Goal: Obtain resource: Obtain resource

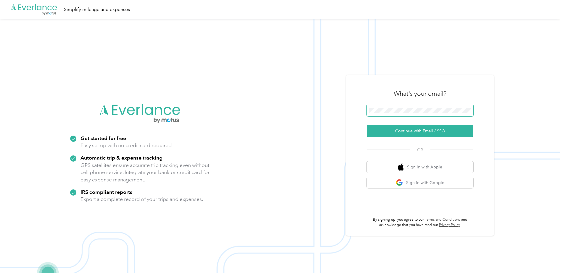
click at [426, 105] on span at bounding box center [420, 110] width 107 height 12
click at [412, 128] on button "Continue with Email / SSO" at bounding box center [420, 131] width 107 height 12
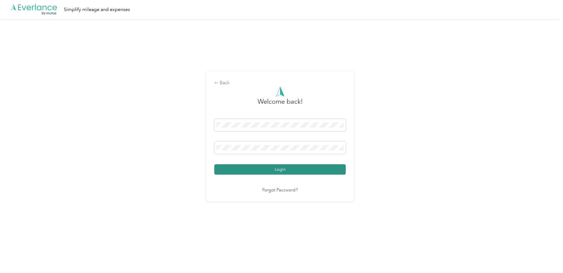
click at [277, 167] on button "Login" at bounding box center [279, 169] width 131 height 10
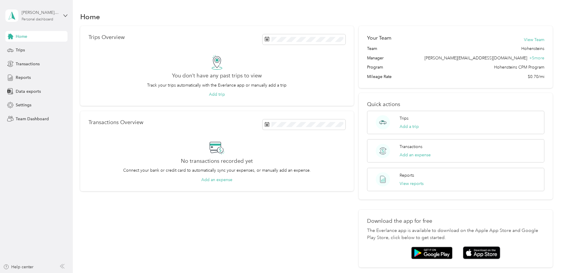
click at [50, 20] on div "Personal dashboard" at bounding box center [38, 20] width 32 height 4
click at [27, 53] on div "Team dashboard Personal dashboard Log out" at bounding box center [84, 61] width 150 height 37
click at [58, 19] on div "meghan.l@hohensteins.com Personal dashboard" at bounding box center [40, 15] width 37 height 12
click at [36, 50] on div "Team dashboard" at bounding box center [84, 48] width 150 height 10
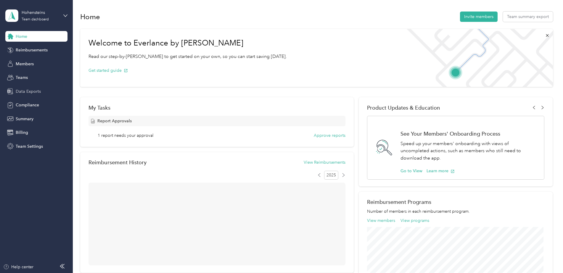
click at [28, 90] on span "Data Exports" at bounding box center [28, 91] width 25 height 6
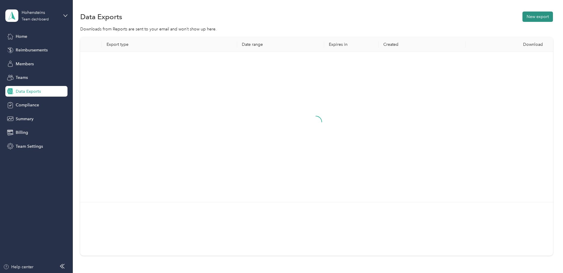
click at [537, 18] on button "New export" at bounding box center [537, 17] width 30 height 10
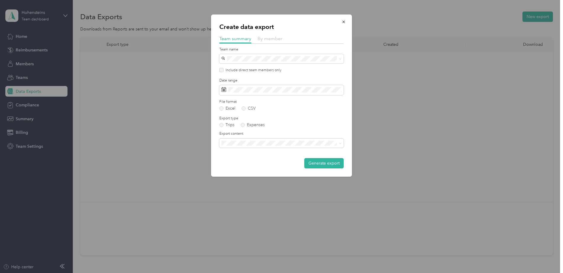
click at [277, 38] on span "By member" at bounding box center [269, 39] width 25 height 6
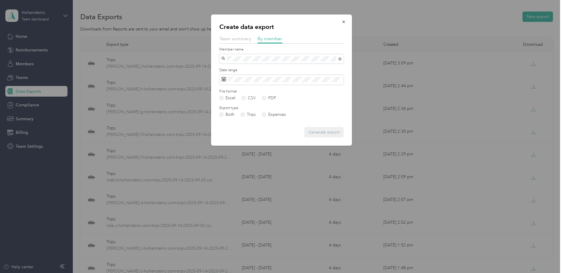
click at [254, 69] on span "[PERSON_NAME]" at bounding box center [239, 69] width 33 height 5
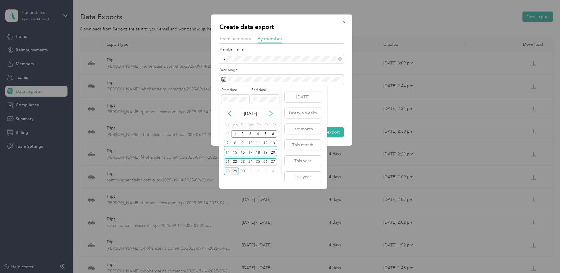
click at [227, 162] on div "21" at bounding box center [228, 162] width 8 height 7
click at [275, 164] on div "27" at bounding box center [273, 162] width 8 height 7
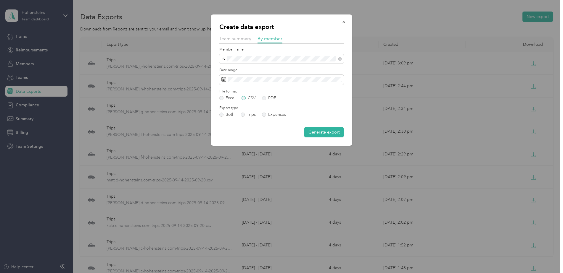
click at [253, 97] on label "CSV" at bounding box center [248, 98] width 14 height 4
click at [318, 134] on button "Generate export" at bounding box center [323, 132] width 39 height 10
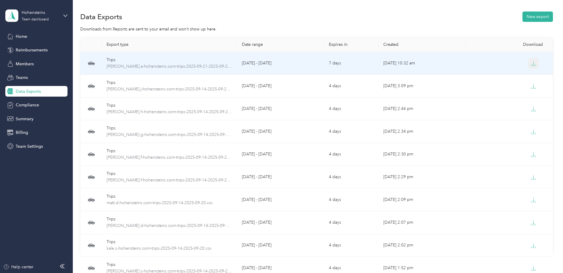
click at [528, 68] on td at bounding box center [508, 63] width 87 height 23
click at [535, 63] on button "button" at bounding box center [533, 63] width 11 height 11
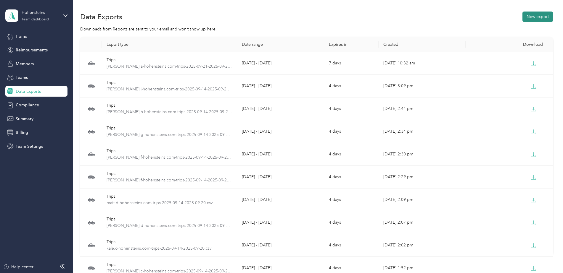
click at [544, 16] on button "New export" at bounding box center [537, 17] width 30 height 10
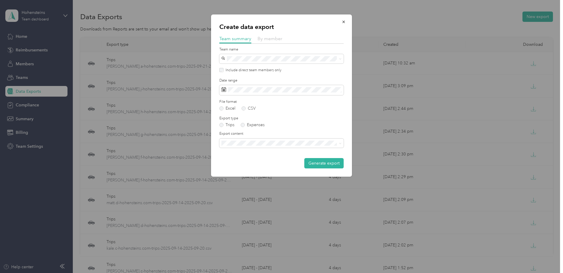
click at [272, 40] on span "By member" at bounding box center [269, 39] width 25 height 6
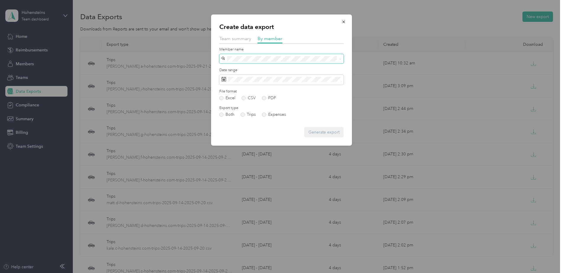
click at [254, 55] on span at bounding box center [281, 58] width 124 height 9
click at [254, 62] on span at bounding box center [281, 58] width 124 height 9
click at [248, 79] on span "[PERSON_NAME]" at bounding box center [239, 79] width 33 height 5
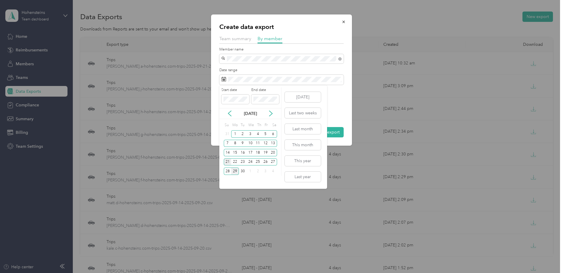
click at [227, 162] on div "21" at bounding box center [228, 162] width 8 height 7
click at [275, 164] on div "27" at bounding box center [273, 162] width 8 height 7
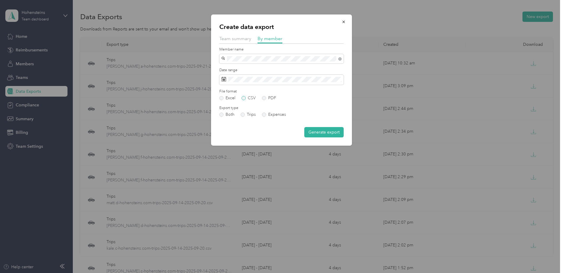
click at [252, 99] on label "CSV" at bounding box center [248, 98] width 14 height 4
click at [327, 132] on button "Generate export" at bounding box center [323, 132] width 39 height 10
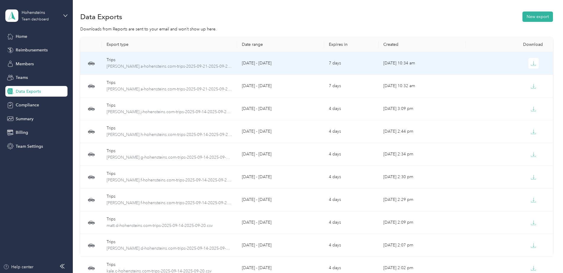
drag, startPoint x: 529, startPoint y: 64, endPoint x: 525, endPoint y: 64, distance: 4.4
click at [529, 64] on button "button" at bounding box center [533, 63] width 11 height 11
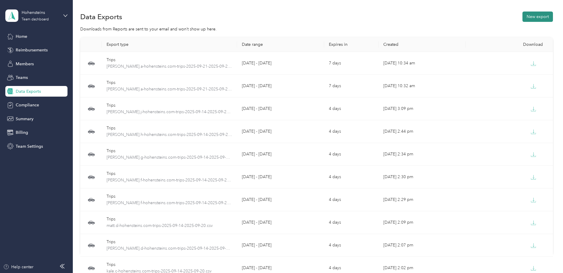
click at [545, 14] on button "New export" at bounding box center [537, 17] width 30 height 10
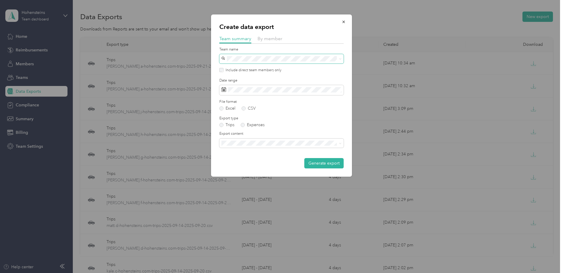
drag, startPoint x: 267, startPoint y: 39, endPoint x: 261, endPoint y: 56, distance: 17.8
click at [267, 40] on span "By member" at bounding box center [269, 39] width 25 height 6
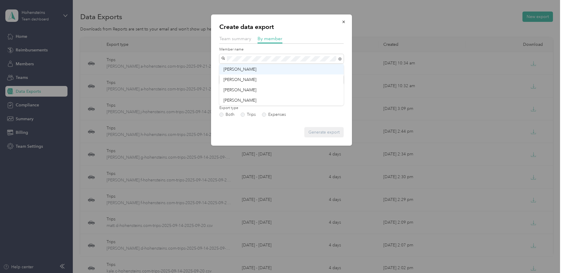
click at [247, 70] on span "[PERSON_NAME]" at bounding box center [239, 69] width 33 height 5
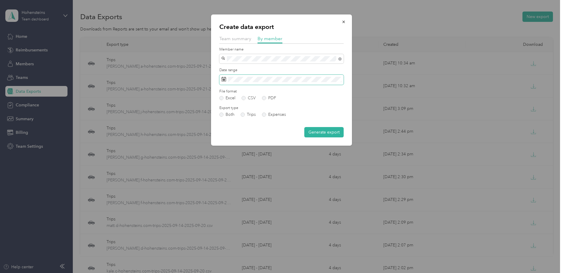
click at [306, 81] on span at bounding box center [281, 80] width 124 height 10
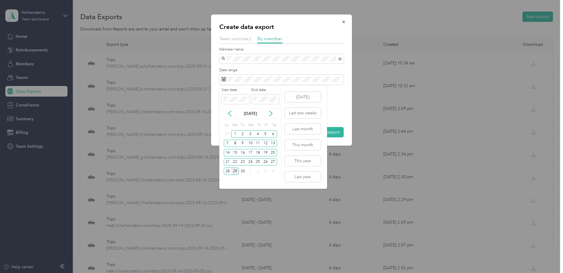
drag, startPoint x: 225, startPoint y: 161, endPoint x: 256, endPoint y: 166, distance: 32.1
click at [225, 161] on div "21" at bounding box center [228, 162] width 8 height 7
click at [272, 163] on div "27" at bounding box center [273, 162] width 8 height 7
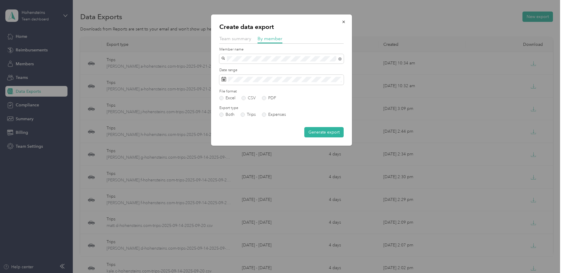
drag, startPoint x: 246, startPoint y: 99, endPoint x: 290, endPoint y: 114, distance: 46.1
click at [246, 99] on label "CSV" at bounding box center [248, 98] width 14 height 4
click at [322, 133] on button "Generate export" at bounding box center [323, 132] width 39 height 10
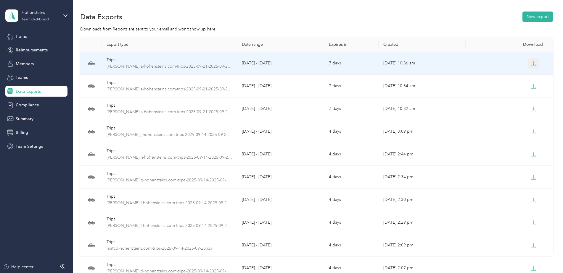
click at [533, 66] on icon "button" at bounding box center [532, 63] width 5 height 5
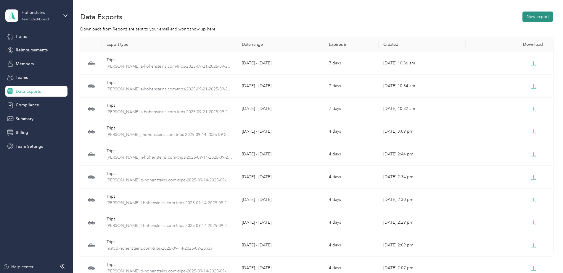
click at [540, 18] on button "New export" at bounding box center [537, 17] width 30 height 10
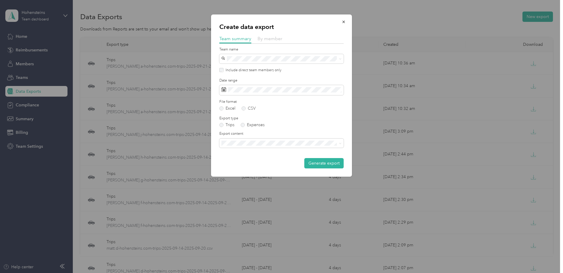
click at [259, 41] on span "By member" at bounding box center [269, 39] width 25 height 6
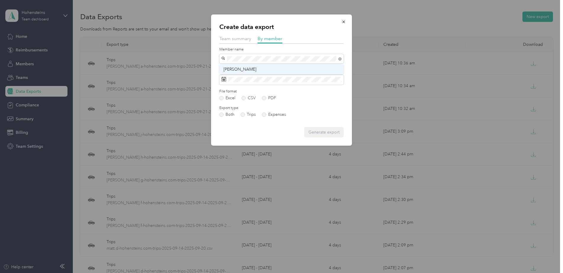
click at [257, 72] on div "Ben Bayliss" at bounding box center [281, 69] width 116 height 6
click at [294, 86] on form "Member name Date range File format Excel CSV PDF Export type Both Trips Expense…" at bounding box center [281, 92] width 124 height 91
click at [299, 75] on div "Date range" at bounding box center [281, 76] width 124 height 17
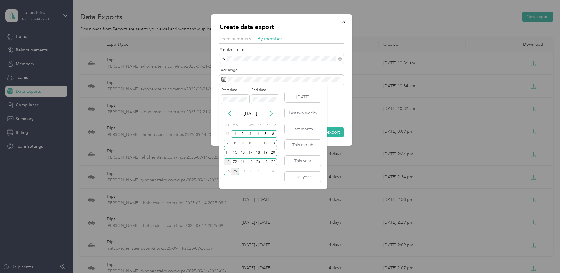
click at [228, 162] on div "21" at bounding box center [228, 162] width 8 height 7
click at [273, 161] on div "27" at bounding box center [273, 162] width 8 height 7
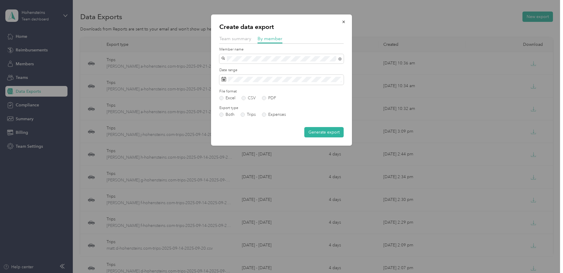
click at [246, 96] on div "File format Excel CSV PDF" at bounding box center [281, 95] width 124 height 12
click at [247, 98] on label "CSV" at bounding box center [248, 98] width 14 height 4
click at [315, 131] on button "Generate export" at bounding box center [323, 132] width 39 height 10
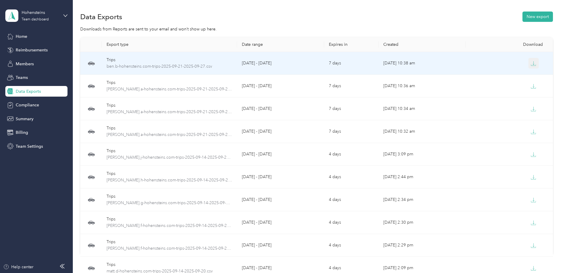
click at [533, 65] on button "button" at bounding box center [533, 63] width 11 height 11
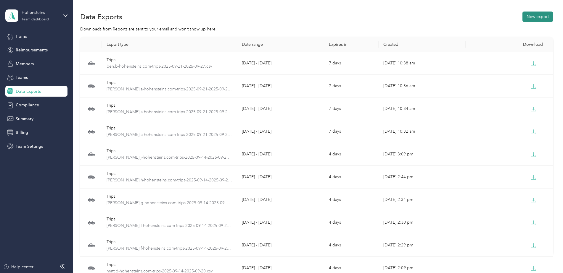
click at [541, 15] on button "New export" at bounding box center [537, 17] width 30 height 10
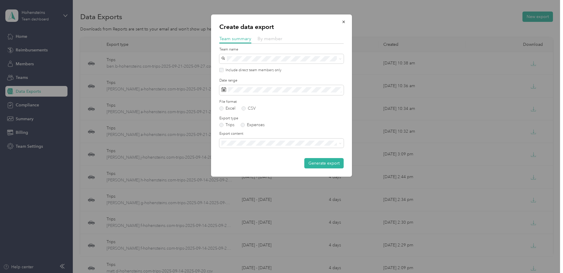
click at [267, 38] on span "By member" at bounding box center [269, 39] width 25 height 6
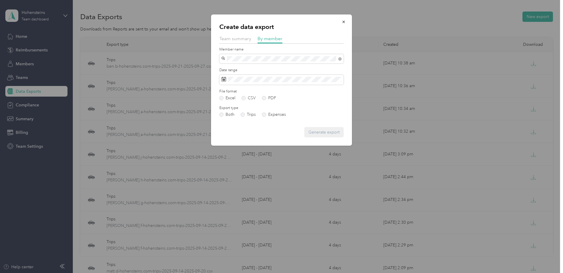
drag, startPoint x: 255, startPoint y: 68, endPoint x: 270, endPoint y: 69, distance: 14.3
click at [256, 68] on div "[PERSON_NAME]" at bounding box center [281, 69] width 116 height 6
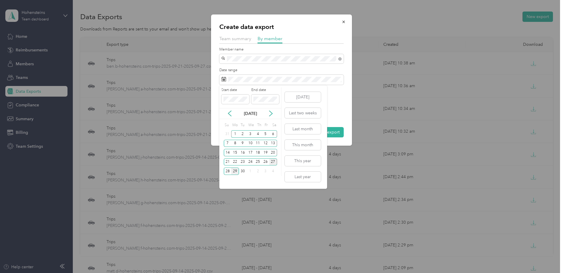
drag, startPoint x: 228, startPoint y: 159, endPoint x: 270, endPoint y: 165, distance: 42.4
click at [230, 159] on div "21" at bounding box center [228, 162] width 8 height 7
drag, startPoint x: 273, startPoint y: 162, endPoint x: 249, endPoint y: 122, distance: 47.2
click at [273, 162] on div "27" at bounding box center [273, 162] width 8 height 7
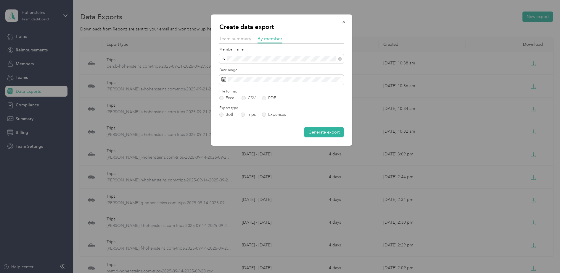
click at [249, 95] on div "File format Excel CSV PDF" at bounding box center [281, 95] width 124 height 12
click at [251, 97] on label "CSV" at bounding box center [248, 98] width 14 height 4
click at [338, 130] on button "Generate export" at bounding box center [323, 132] width 39 height 10
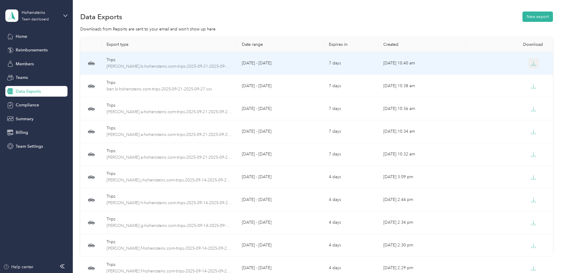
click at [530, 61] on icon "button" at bounding box center [532, 63] width 5 height 5
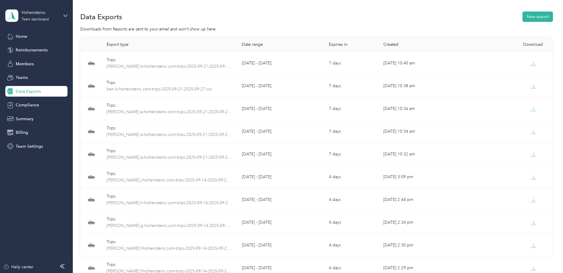
drag, startPoint x: 542, startPoint y: 17, endPoint x: 563, endPoint y: 40, distance: 30.4
click at [542, 17] on button "New export" at bounding box center [537, 17] width 30 height 10
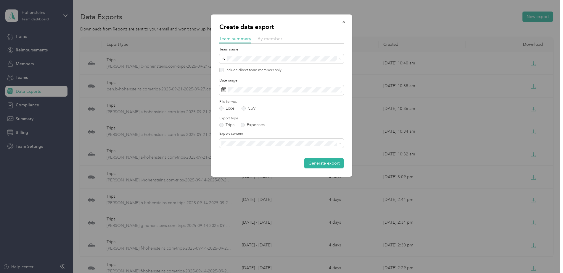
click at [264, 41] on span "By member" at bounding box center [269, 39] width 25 height 6
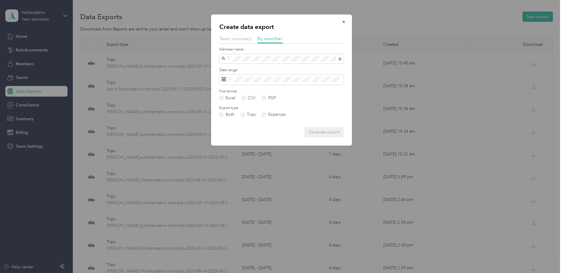
click at [255, 64] on li "[PERSON_NAME]" at bounding box center [281, 69] width 124 height 10
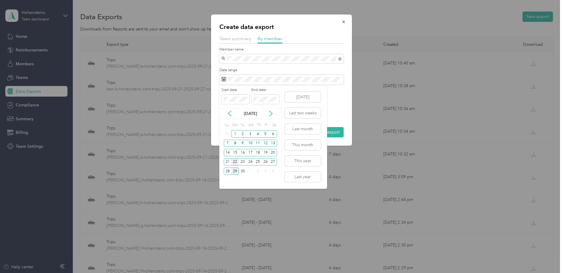
drag, startPoint x: 227, startPoint y: 161, endPoint x: 237, endPoint y: 159, distance: 9.7
click at [229, 161] on div "21" at bounding box center [228, 162] width 8 height 7
click at [275, 164] on div "27" at bounding box center [273, 162] width 8 height 7
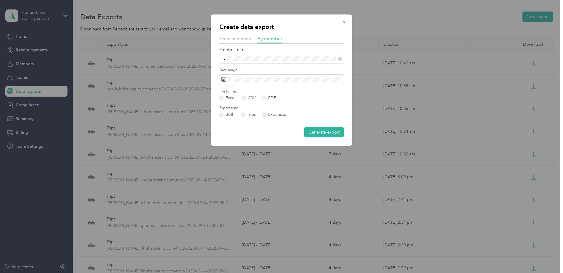
click at [245, 96] on div "File format Excel CSV PDF" at bounding box center [281, 95] width 124 height 12
click at [247, 99] on label "CSV" at bounding box center [248, 98] width 14 height 4
drag, startPoint x: 309, startPoint y: 132, endPoint x: 319, endPoint y: 131, distance: 9.8
click at [310, 132] on button "Generate export" at bounding box center [323, 132] width 39 height 10
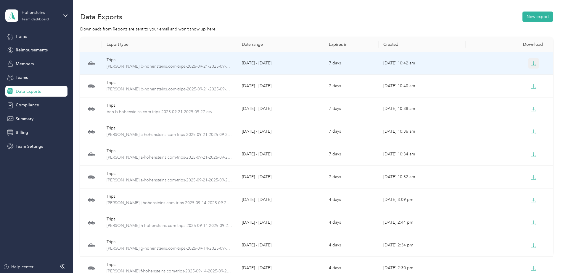
click at [529, 64] on button "button" at bounding box center [533, 63] width 11 height 11
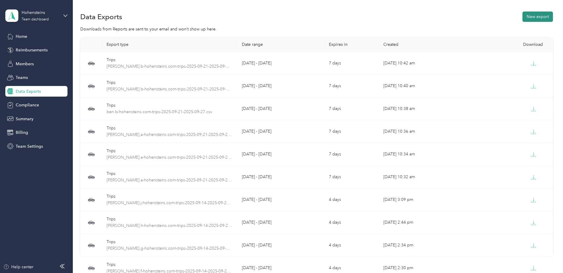
click at [538, 17] on button "New export" at bounding box center [537, 17] width 30 height 10
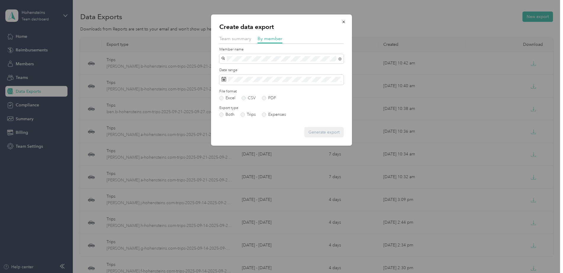
drag, startPoint x: 240, startPoint y: 64, endPoint x: 249, endPoint y: 71, distance: 11.3
click at [240, 273] on div "Create data export Team summary By member Member name Date range File format Ex…" at bounding box center [280, 273] width 560 height 0
click at [245, 66] on div "[PERSON_NAME]" at bounding box center [281, 69] width 116 height 6
drag, startPoint x: 247, startPoint y: 67, endPoint x: 293, endPoint y: 82, distance: 48.6
click at [293, 83] on span at bounding box center [281, 80] width 124 height 10
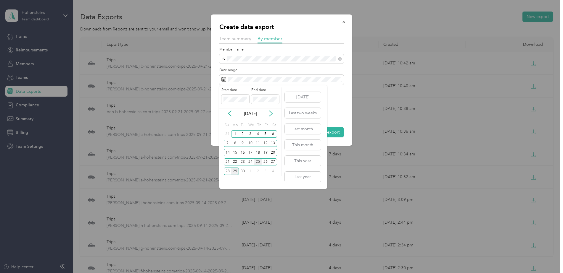
drag, startPoint x: 225, startPoint y: 162, endPoint x: 257, endPoint y: 161, distance: 31.4
click at [225, 161] on div "21" at bounding box center [228, 162] width 8 height 7
click at [271, 163] on div "27" at bounding box center [273, 162] width 8 height 7
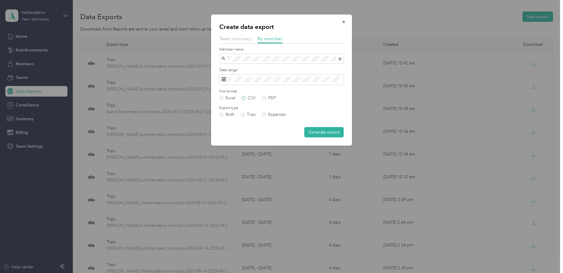
click at [251, 96] on label "CSV" at bounding box center [248, 98] width 14 height 4
click at [321, 135] on button "Generate export" at bounding box center [323, 132] width 39 height 10
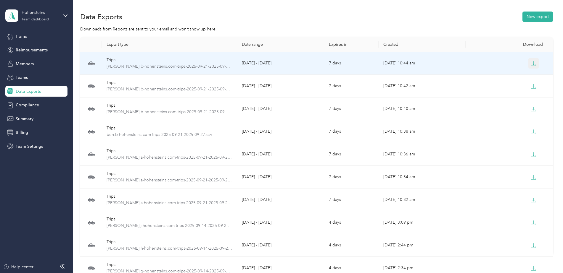
click at [533, 61] on icon "button" at bounding box center [532, 63] width 5 height 5
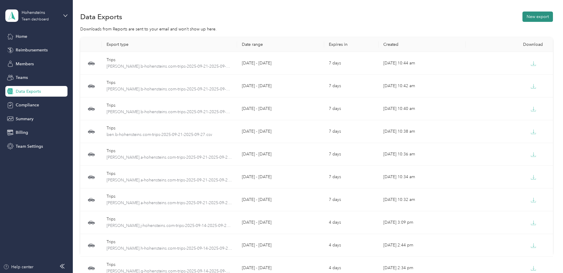
click at [525, 20] on button "New export" at bounding box center [537, 17] width 30 height 10
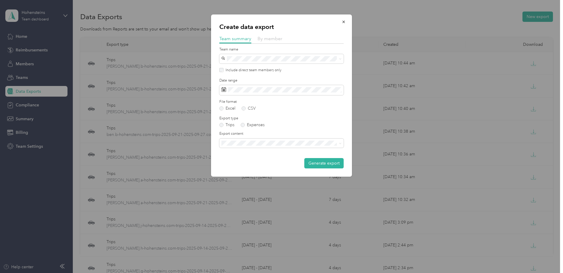
click at [265, 37] on span "By member" at bounding box center [269, 39] width 25 height 6
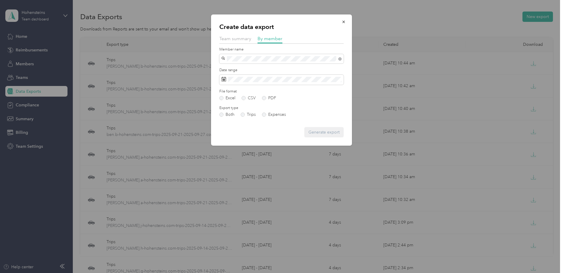
click at [246, 71] on span "[PERSON_NAME]" at bounding box center [239, 69] width 33 height 5
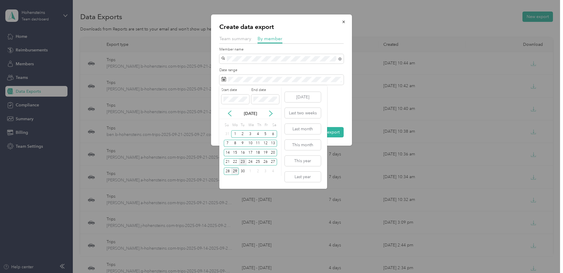
drag, startPoint x: 228, startPoint y: 161, endPoint x: 241, endPoint y: 162, distance: 12.7
click at [229, 161] on div "21" at bounding box center [228, 162] width 8 height 7
click at [271, 161] on div "27" at bounding box center [273, 162] width 8 height 7
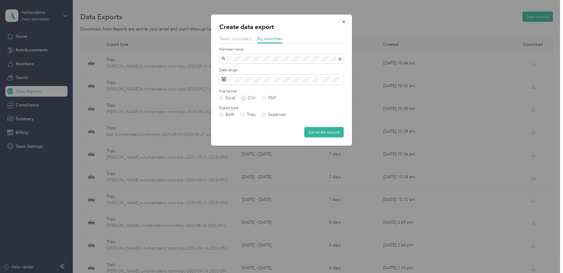
click at [245, 98] on label "CSV" at bounding box center [248, 98] width 14 height 4
click at [337, 137] on button "Generate export" at bounding box center [323, 132] width 39 height 10
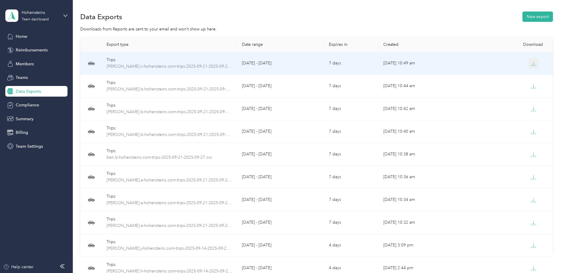
click at [532, 61] on icon "button" at bounding box center [532, 63] width 5 height 5
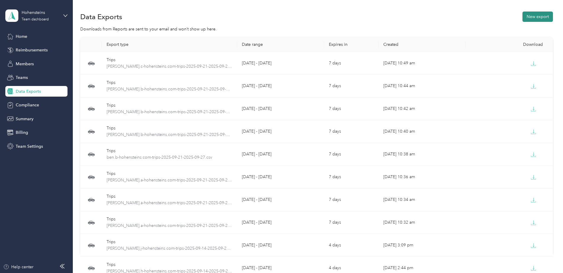
click at [545, 15] on button "New export" at bounding box center [537, 17] width 30 height 10
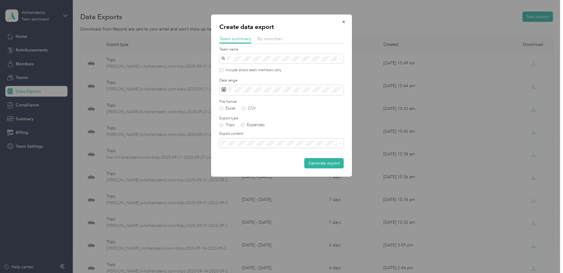
click at [273, 35] on div "Create data export Team summary By member Team name Include direct team members…" at bounding box center [281, 95] width 141 height 162
click at [269, 40] on span "By member" at bounding box center [269, 39] width 25 height 6
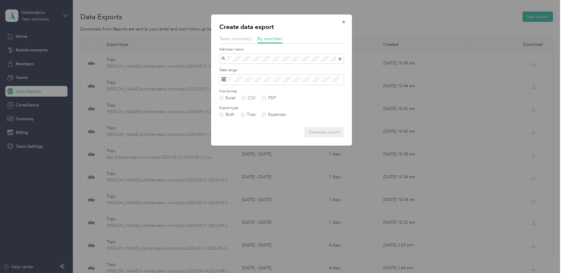
click at [257, 68] on div "[PERSON_NAME]" at bounding box center [281, 69] width 116 height 6
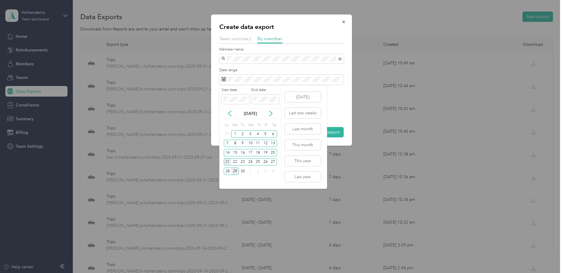
click at [228, 162] on div "21" at bounding box center [228, 162] width 8 height 7
click at [272, 162] on div "27" at bounding box center [273, 162] width 8 height 7
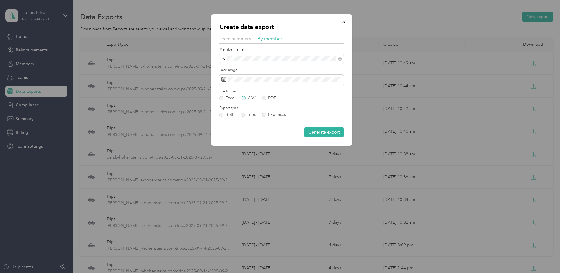
click at [253, 97] on label "CSV" at bounding box center [248, 98] width 14 height 4
click at [320, 136] on button "Generate export" at bounding box center [323, 132] width 39 height 10
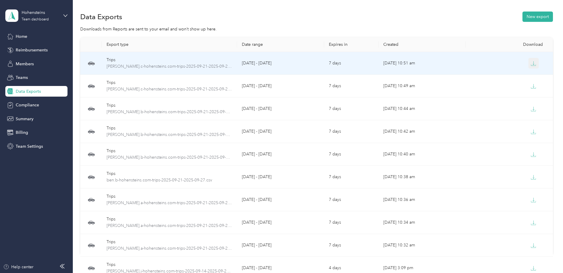
click at [535, 59] on button "button" at bounding box center [533, 63] width 11 height 11
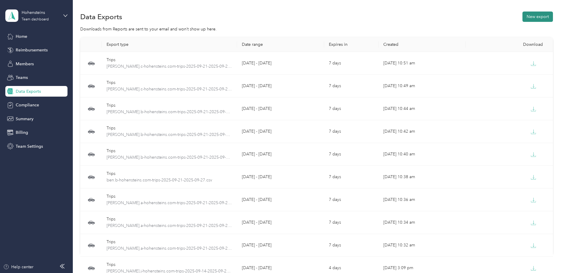
click at [541, 17] on button "New export" at bounding box center [537, 17] width 30 height 10
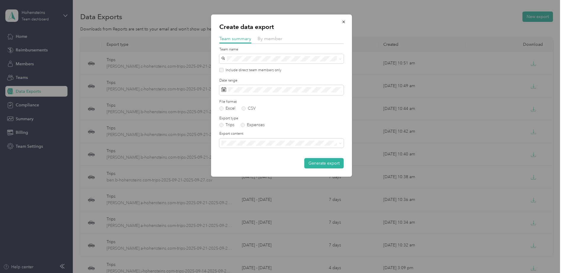
click at [273, 33] on div "Create data export Team summary By member Team name Include direct team members…" at bounding box center [281, 95] width 141 height 162
click at [272, 40] on span "By member" at bounding box center [269, 39] width 25 height 6
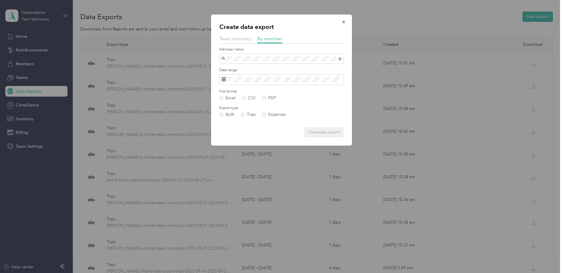
click at [255, 67] on div "[PERSON_NAME]" at bounding box center [281, 69] width 116 height 6
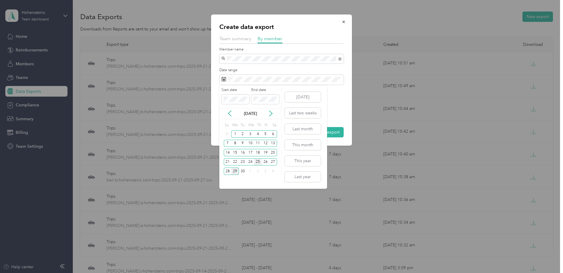
drag, startPoint x: 226, startPoint y: 162, endPoint x: 258, endPoint y: 161, distance: 32.3
click at [228, 161] on div "21" at bounding box center [228, 162] width 8 height 7
click at [272, 162] on div "27" at bounding box center [273, 162] width 8 height 7
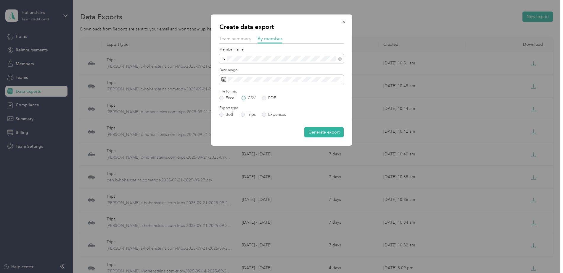
click at [250, 98] on label "CSV" at bounding box center [248, 98] width 14 height 4
drag, startPoint x: 249, startPoint y: 96, endPoint x: 292, endPoint y: 108, distance: 45.2
click at [249, 96] on label "CSV" at bounding box center [248, 98] width 14 height 4
click at [324, 132] on button "Generate export" at bounding box center [323, 132] width 39 height 10
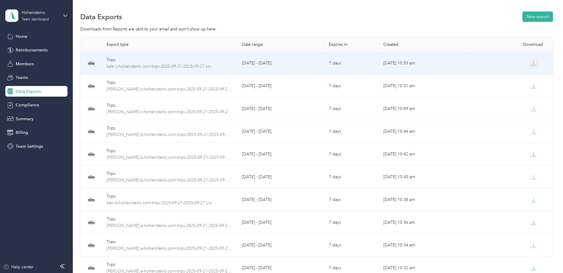
click at [533, 65] on icon "button" at bounding box center [534, 63] width 2 height 4
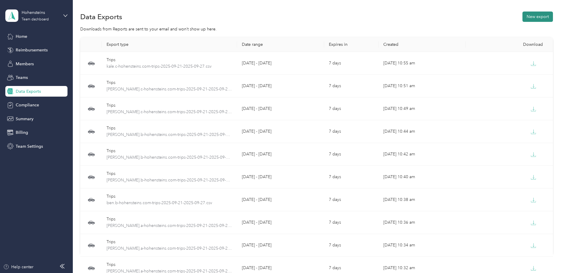
click at [539, 15] on button "New export" at bounding box center [537, 17] width 30 height 10
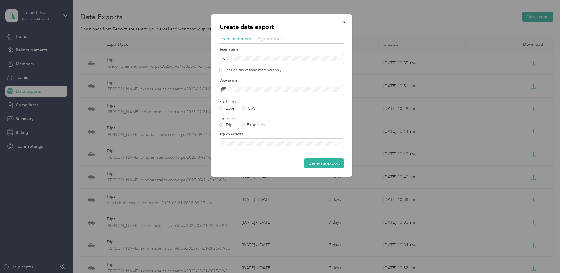
click at [275, 38] on span "By member" at bounding box center [269, 39] width 25 height 6
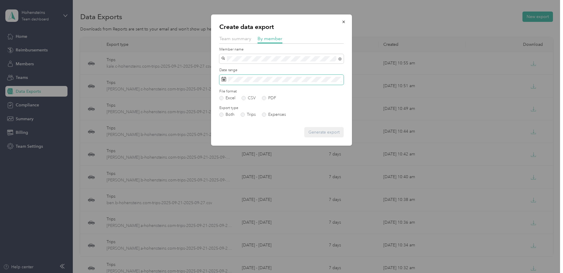
drag, startPoint x: 260, startPoint y: 69, endPoint x: 307, endPoint y: 77, distance: 47.9
click at [261, 69] on div "Nicole Denison" at bounding box center [281, 69] width 116 height 6
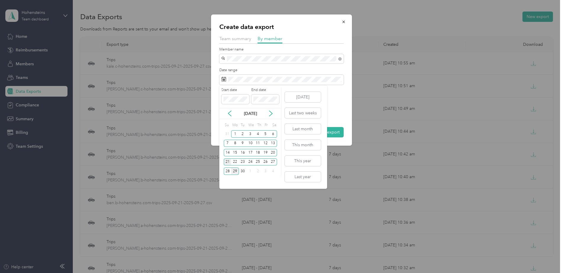
click at [228, 162] on div "21" at bounding box center [228, 162] width 8 height 7
click at [272, 161] on div "27" at bounding box center [273, 162] width 8 height 7
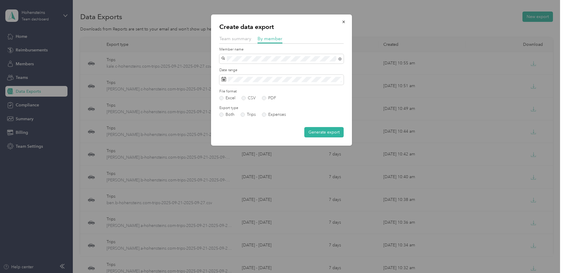
drag, startPoint x: 246, startPoint y: 97, endPoint x: 278, endPoint y: 105, distance: 32.4
click at [247, 97] on label "CSV" at bounding box center [248, 98] width 14 height 4
click at [318, 138] on div "Create data export Team summary By member Member name Date range File format Ex…" at bounding box center [281, 79] width 141 height 131
click at [322, 130] on button "Generate export" at bounding box center [323, 132] width 39 height 10
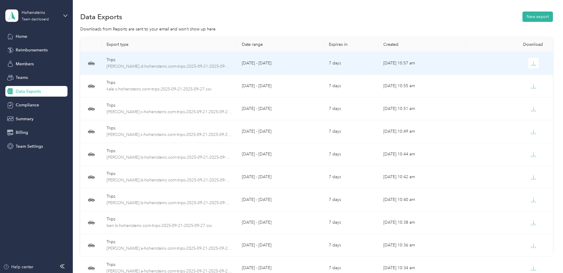
drag, startPoint x: 530, startPoint y: 65, endPoint x: 516, endPoint y: 69, distance: 14.7
click at [530, 65] on icon "button" at bounding box center [532, 63] width 5 height 5
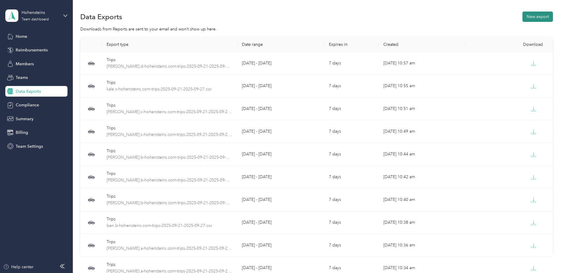
click at [544, 17] on button "New export" at bounding box center [537, 17] width 30 height 10
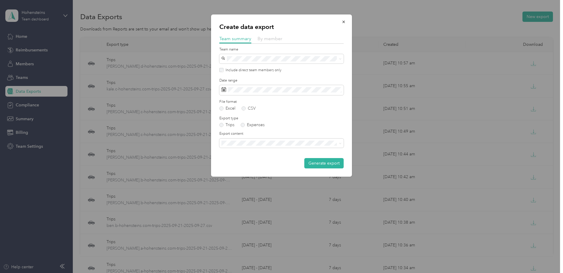
click at [265, 38] on span "By member" at bounding box center [269, 39] width 25 height 6
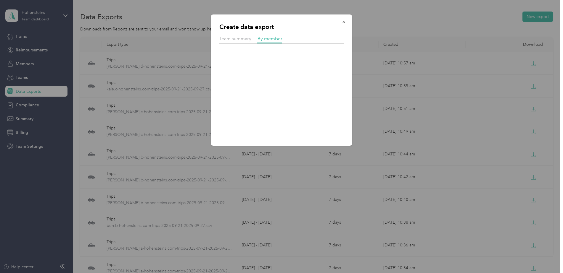
click at [240, 62] on span at bounding box center [281, 58] width 124 height 9
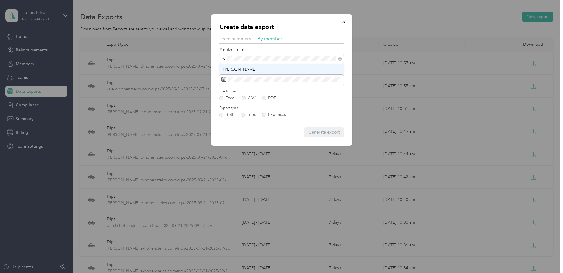
click at [258, 68] on div "[PERSON_NAME]" at bounding box center [281, 69] width 116 height 6
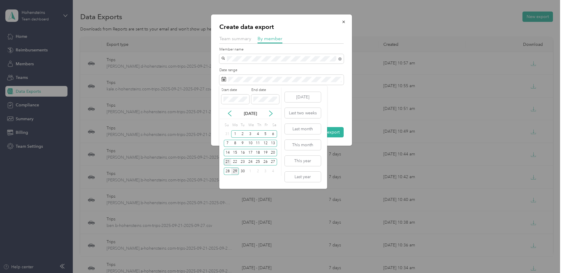
click at [226, 160] on div "21" at bounding box center [228, 162] width 8 height 7
click at [275, 162] on div "27" at bounding box center [273, 162] width 8 height 7
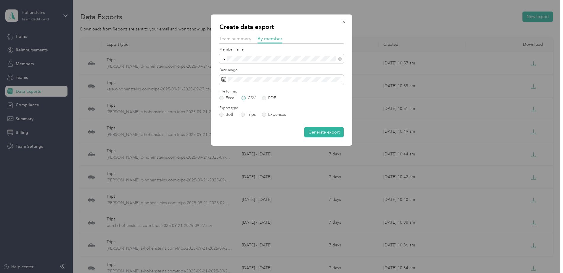
drag, startPoint x: 246, startPoint y: 98, endPoint x: 252, endPoint y: 98, distance: 5.6
click at [248, 98] on label "CSV" at bounding box center [248, 98] width 14 height 4
click at [243, 98] on label "CSV" at bounding box center [248, 98] width 14 height 4
click at [320, 135] on button "Generate export" at bounding box center [323, 132] width 39 height 10
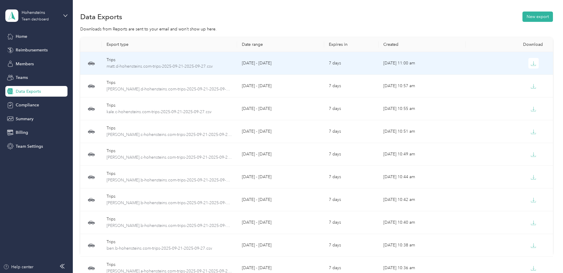
drag, startPoint x: 533, startPoint y: 64, endPoint x: 565, endPoint y: 67, distance: 31.5
click at [534, 64] on icon "button" at bounding box center [532, 63] width 5 height 5
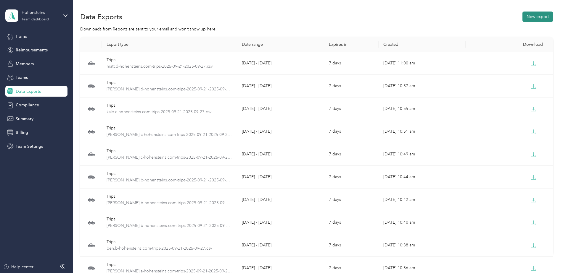
click at [542, 15] on button "New export" at bounding box center [537, 17] width 30 height 10
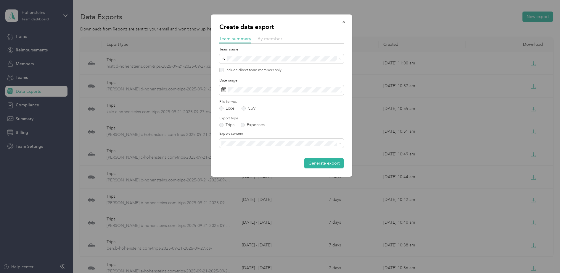
click at [270, 36] on span "By member" at bounding box center [269, 39] width 25 height 6
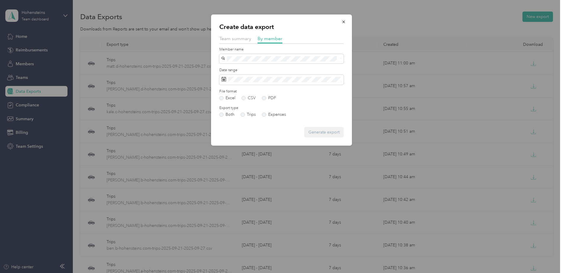
click at [252, 69] on div "[PERSON_NAME]" at bounding box center [281, 69] width 116 height 6
click at [309, 85] on form "Member name Date range File format Excel CSV PDF Export type Both Trips Expense…" at bounding box center [281, 92] width 124 height 91
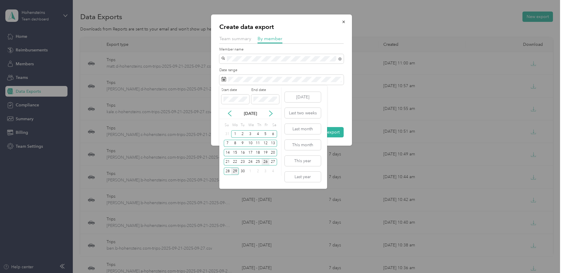
drag, startPoint x: 227, startPoint y: 162, endPoint x: 265, endPoint y: 160, distance: 38.2
click at [228, 162] on div "21" at bounding box center [228, 162] width 8 height 7
click at [273, 161] on div "27" at bounding box center [273, 162] width 8 height 7
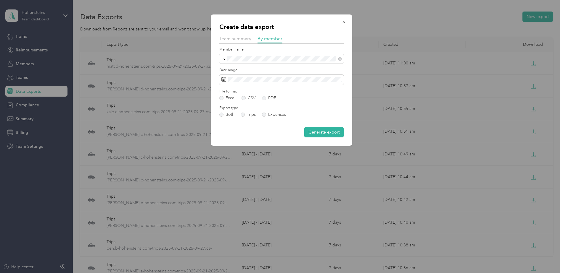
drag, startPoint x: 243, startPoint y: 98, endPoint x: 293, endPoint y: 132, distance: 61.4
click at [243, 97] on label "CSV" at bounding box center [248, 98] width 14 height 4
click at [333, 135] on button "Generate export" at bounding box center [323, 132] width 39 height 10
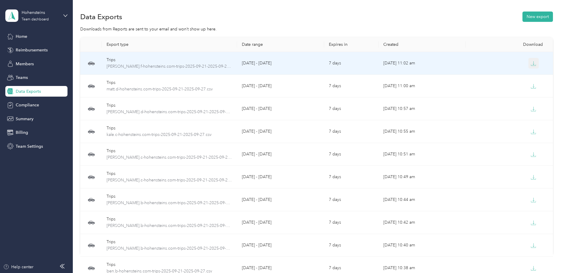
click at [532, 64] on button "button" at bounding box center [533, 63] width 11 height 11
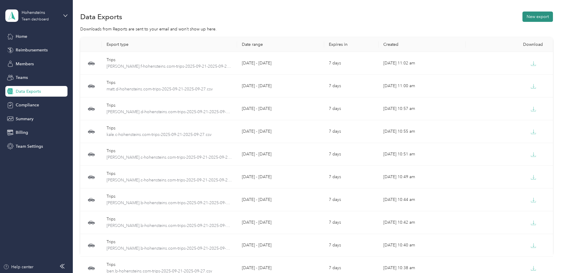
click at [543, 16] on button "New export" at bounding box center [537, 17] width 30 height 10
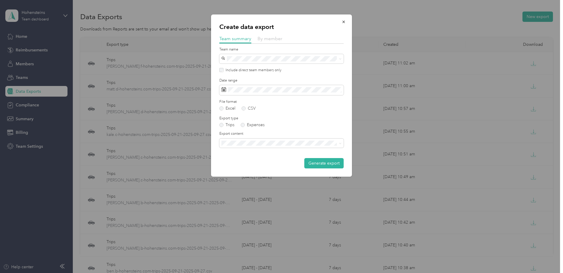
click at [266, 37] on span "By member" at bounding box center [269, 39] width 25 height 6
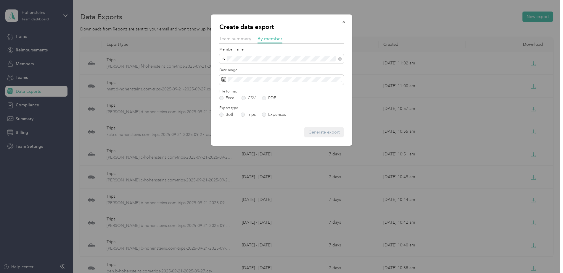
click at [261, 71] on div "[PERSON_NAME]" at bounding box center [281, 69] width 116 height 6
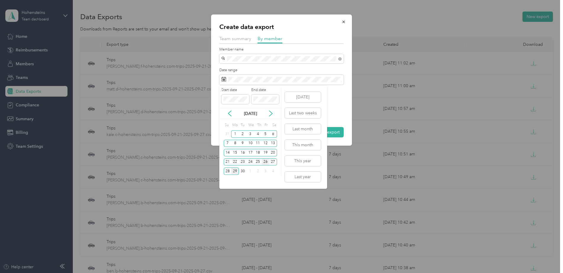
drag, startPoint x: 228, startPoint y: 160, endPoint x: 267, endPoint y: 162, distance: 38.2
click at [230, 160] on div "21" at bounding box center [228, 162] width 8 height 7
click at [270, 162] on div "27" at bounding box center [273, 162] width 8 height 7
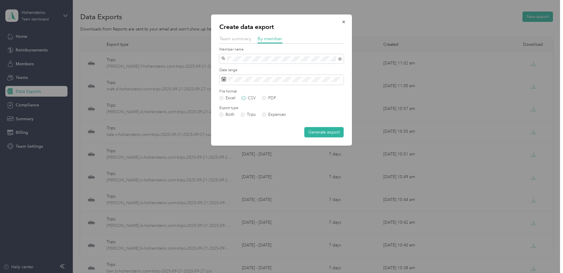
drag, startPoint x: 250, startPoint y: 96, endPoint x: 257, endPoint y: 94, distance: 6.6
click at [250, 96] on label "CSV" at bounding box center [248, 98] width 14 height 4
click at [319, 129] on button "Generate export" at bounding box center [323, 132] width 39 height 10
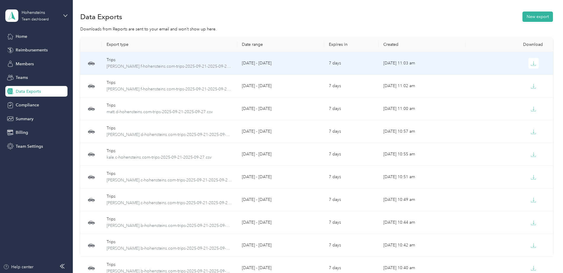
drag, startPoint x: 530, startPoint y: 62, endPoint x: 553, endPoint y: 59, distance: 23.9
click at [530, 62] on icon "button" at bounding box center [532, 63] width 5 height 5
click at [533, 62] on icon "button" at bounding box center [534, 63] width 2 height 4
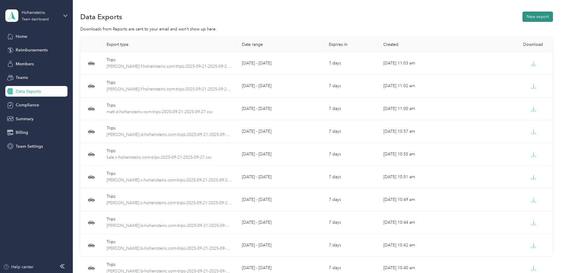
click at [542, 13] on button "New export" at bounding box center [537, 17] width 30 height 10
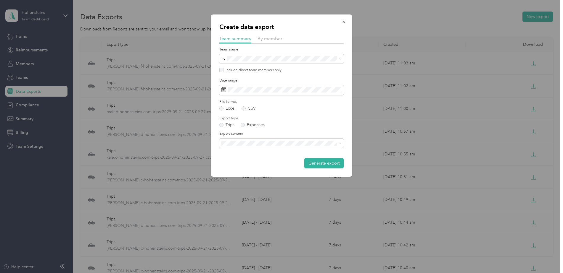
drag, startPoint x: 281, startPoint y: 37, endPoint x: 269, endPoint y: 45, distance: 14.0
click at [281, 37] on span "By member" at bounding box center [269, 39] width 25 height 6
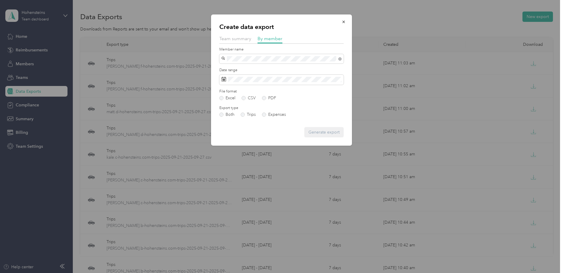
drag, startPoint x: 263, startPoint y: 69, endPoint x: 301, endPoint y: 74, distance: 37.9
click at [265, 68] on div "[PERSON_NAME]" at bounding box center [281, 69] width 116 height 6
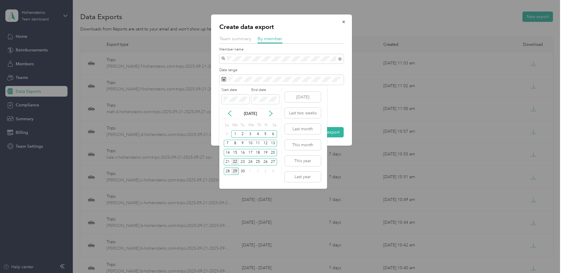
click at [234, 164] on div "21 22 23 24 25 26 27" at bounding box center [250, 161] width 53 height 9
click at [226, 162] on div "21" at bounding box center [228, 162] width 8 height 7
drag, startPoint x: 272, startPoint y: 162, endPoint x: 270, endPoint y: 158, distance: 4.8
click at [272, 162] on div "27" at bounding box center [273, 162] width 8 height 7
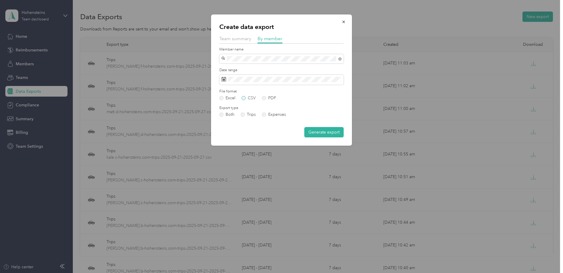
click at [251, 98] on label "CSV" at bounding box center [248, 98] width 14 height 4
drag, startPoint x: 318, startPoint y: 134, endPoint x: 303, endPoint y: 131, distance: 14.9
click at [317, 134] on button "Generate export" at bounding box center [323, 132] width 39 height 10
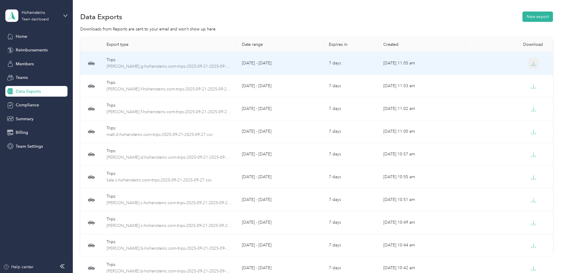
click at [530, 61] on icon "button" at bounding box center [532, 63] width 5 height 5
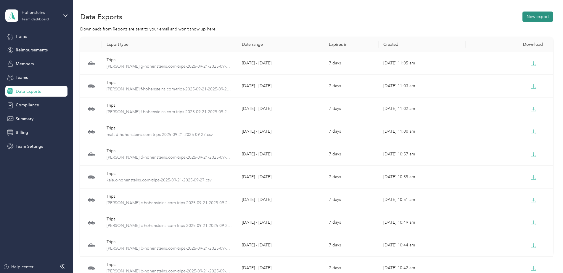
click at [542, 17] on button "New export" at bounding box center [537, 17] width 30 height 10
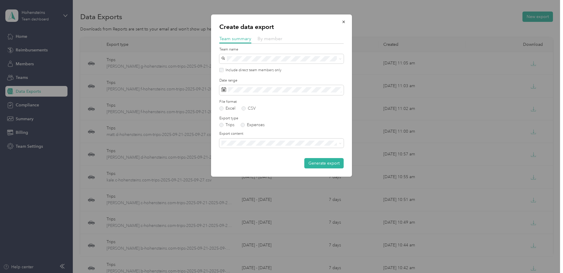
click at [261, 38] on span "By member" at bounding box center [269, 39] width 25 height 6
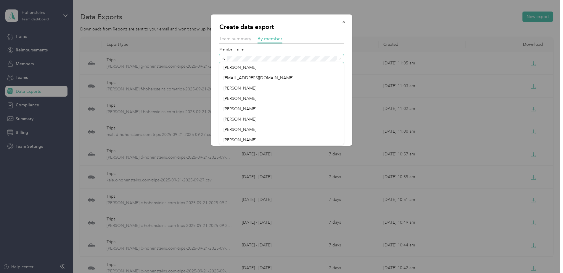
click at [251, 55] on span at bounding box center [281, 58] width 124 height 9
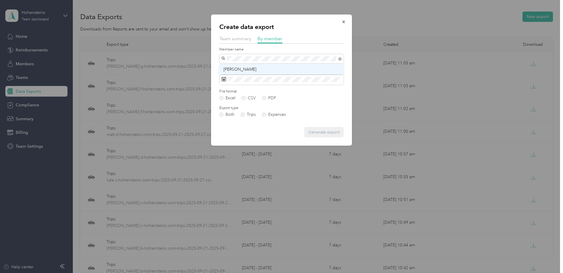
click at [260, 69] on div "[PERSON_NAME]" at bounding box center [281, 69] width 116 height 6
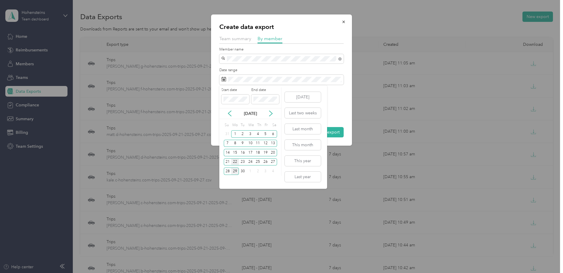
drag, startPoint x: 228, startPoint y: 161, endPoint x: 235, endPoint y: 162, distance: 6.3
click at [229, 161] on div "21" at bounding box center [228, 162] width 8 height 7
drag, startPoint x: 271, startPoint y: 161, endPoint x: 249, endPoint y: 127, distance: 40.3
click at [271, 162] on div "27" at bounding box center [273, 162] width 8 height 7
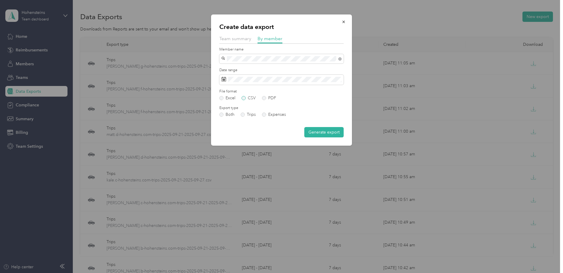
click at [245, 97] on label "CSV" at bounding box center [248, 98] width 14 height 4
click at [319, 130] on button "Generate export" at bounding box center [323, 132] width 39 height 10
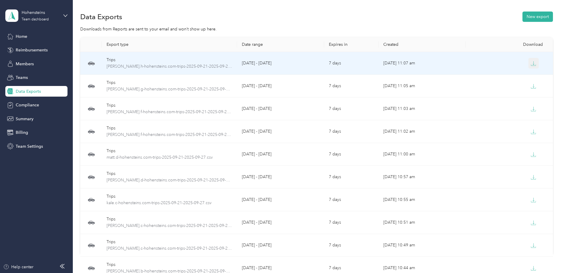
drag, startPoint x: 528, startPoint y: 64, endPoint x: 533, endPoint y: 64, distance: 5.1
click at [528, 64] on button "button" at bounding box center [533, 63] width 11 height 11
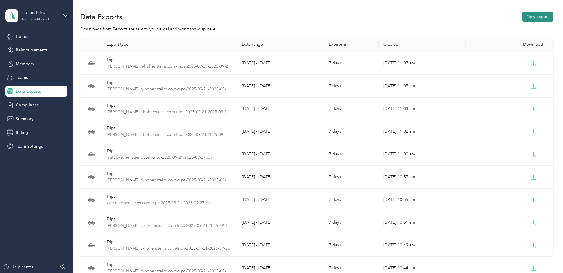
click at [543, 16] on button "New export" at bounding box center [537, 17] width 30 height 10
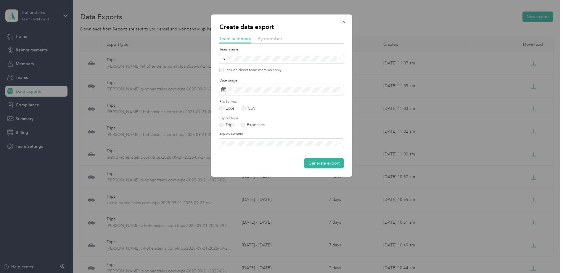
drag, startPoint x: 274, startPoint y: 40, endPoint x: 268, endPoint y: 46, distance: 8.2
click at [273, 40] on span "By member" at bounding box center [269, 39] width 25 height 6
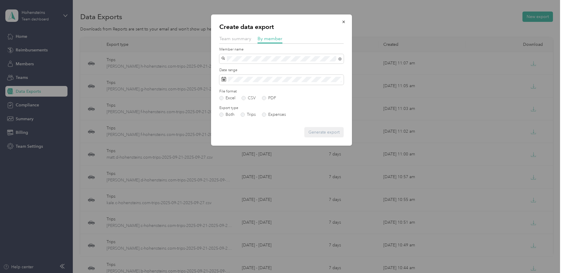
click at [255, 65] on li "[PERSON_NAME]" at bounding box center [281, 69] width 124 height 10
click at [294, 77] on span at bounding box center [281, 80] width 124 height 10
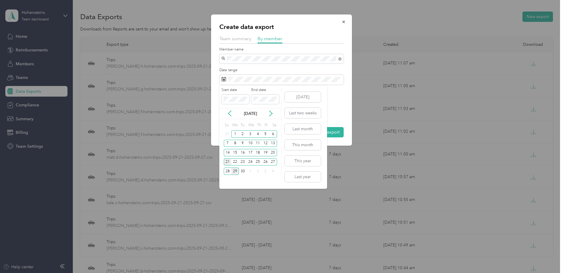
click at [227, 160] on div "21" at bounding box center [228, 162] width 8 height 7
click at [271, 162] on div "27" at bounding box center [273, 162] width 8 height 7
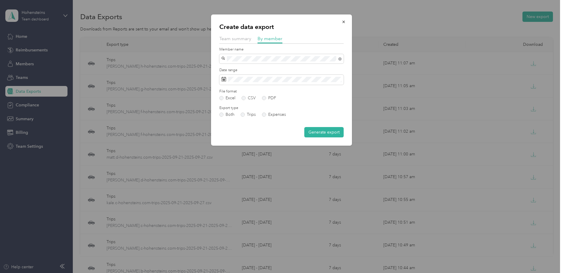
drag, startPoint x: 248, startPoint y: 98, endPoint x: 248, endPoint y: 101, distance: 3.3
click at [249, 98] on label "CSV" at bounding box center [248, 98] width 14 height 4
drag, startPoint x: 319, startPoint y: 130, endPoint x: 315, endPoint y: 128, distance: 4.1
click at [319, 131] on button "Generate export" at bounding box center [323, 132] width 39 height 10
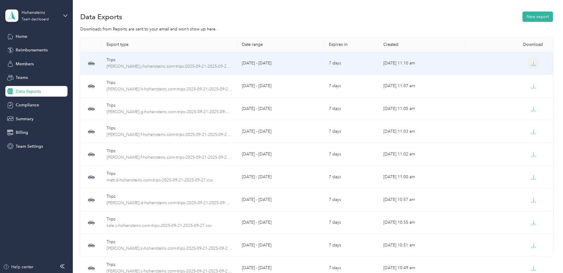
click at [531, 64] on icon "button" at bounding box center [532, 63] width 5 height 5
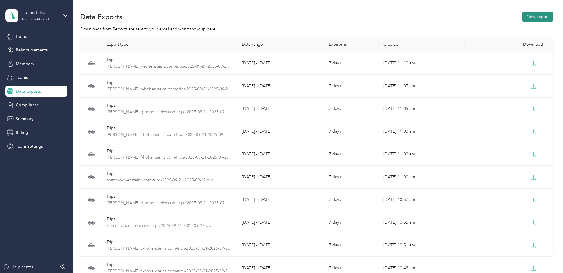
click at [543, 17] on button "New export" at bounding box center [537, 17] width 30 height 10
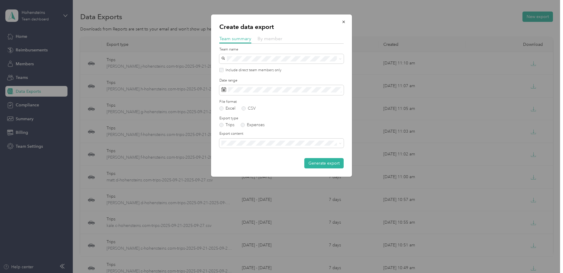
click at [272, 40] on span "By member" at bounding box center [269, 39] width 25 height 6
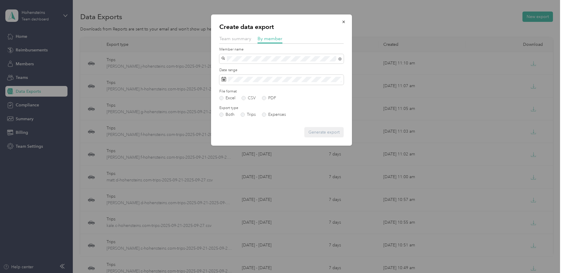
click at [252, 64] on li "[PERSON_NAME]" at bounding box center [281, 69] width 124 height 10
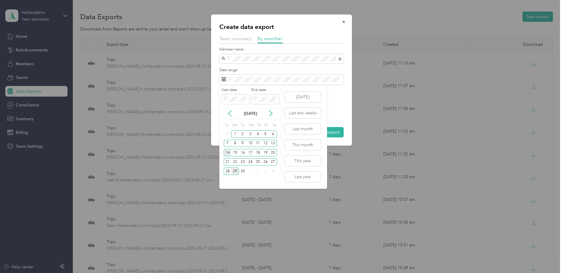
click at [227, 152] on div "14" at bounding box center [228, 152] width 8 height 7
click at [274, 163] on div "27" at bounding box center [273, 162] width 8 height 7
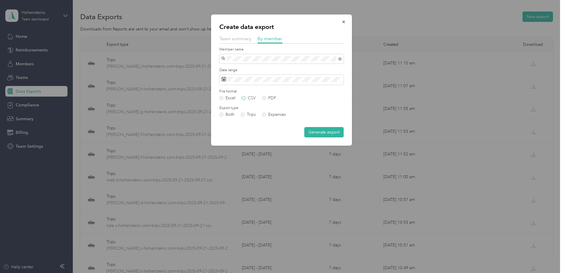
click at [247, 97] on label "CSV" at bounding box center [248, 98] width 14 height 4
click at [333, 131] on button "Generate export" at bounding box center [323, 132] width 39 height 10
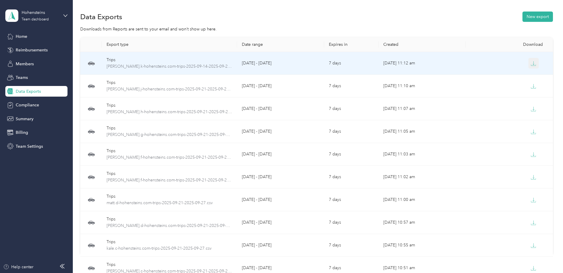
click at [531, 65] on icon "button" at bounding box center [532, 63] width 5 height 5
drag, startPoint x: 532, startPoint y: 62, endPoint x: 519, endPoint y: 65, distance: 13.1
click at [531, 63] on icon "button" at bounding box center [532, 63] width 5 height 5
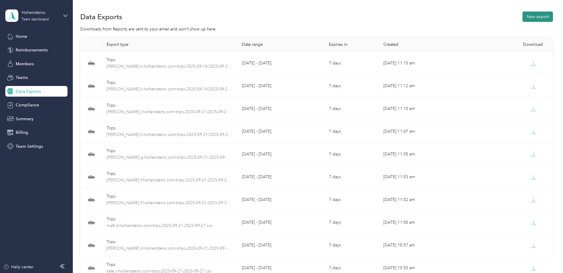
click at [546, 13] on button "New export" at bounding box center [537, 17] width 30 height 10
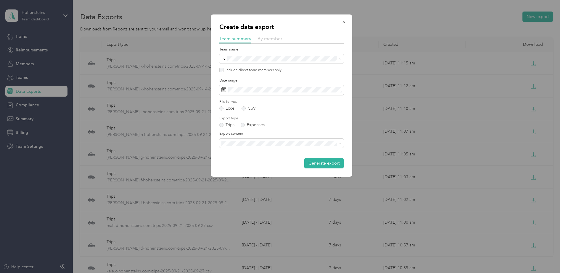
drag, startPoint x: 264, startPoint y: 39, endPoint x: 254, endPoint y: 53, distance: 17.6
click at [265, 39] on span "By member" at bounding box center [269, 39] width 25 height 6
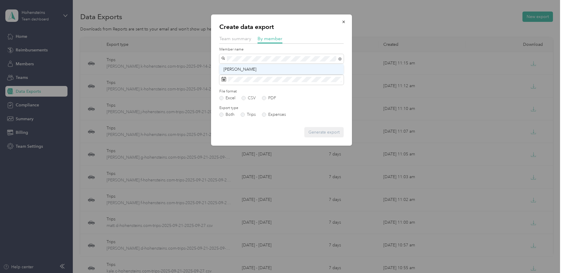
click at [255, 69] on span "[PERSON_NAME]" at bounding box center [239, 69] width 33 height 5
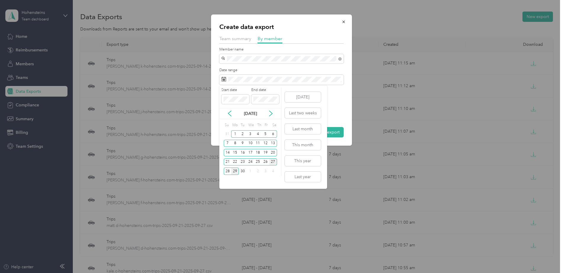
drag, startPoint x: 225, startPoint y: 154, endPoint x: 273, endPoint y: 162, distance: 48.3
click at [226, 154] on div "14" at bounding box center [228, 152] width 8 height 7
click at [274, 162] on div "27" at bounding box center [273, 162] width 8 height 7
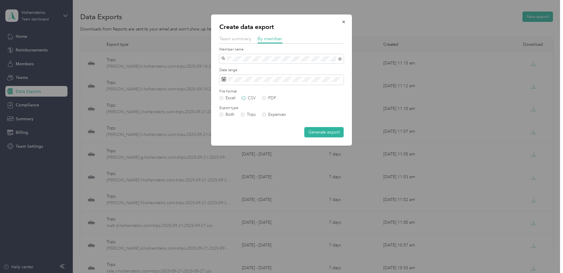
drag, startPoint x: 251, startPoint y: 96, endPoint x: 283, endPoint y: 102, distance: 33.0
click at [251, 96] on label "CSV" at bounding box center [248, 98] width 14 height 4
drag, startPoint x: 314, startPoint y: 132, endPoint x: 254, endPoint y: 113, distance: 62.6
click at [314, 131] on button "Generate export" at bounding box center [323, 132] width 39 height 10
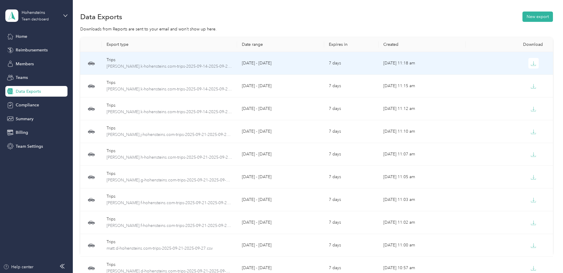
drag, startPoint x: 533, startPoint y: 62, endPoint x: 565, endPoint y: 68, distance: 32.6
click at [533, 62] on icon "button" at bounding box center [532, 63] width 5 height 5
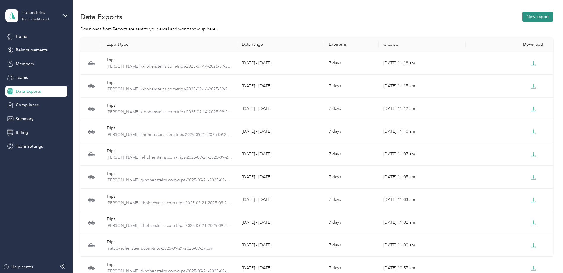
click at [544, 13] on button "New export" at bounding box center [537, 17] width 30 height 10
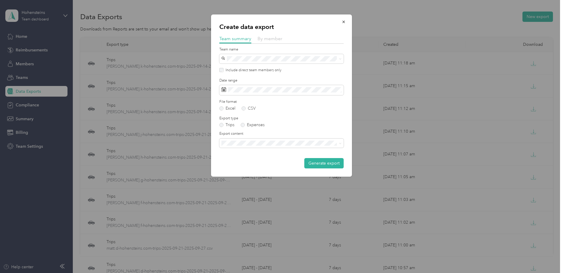
click at [272, 40] on span "By member" at bounding box center [269, 39] width 25 height 6
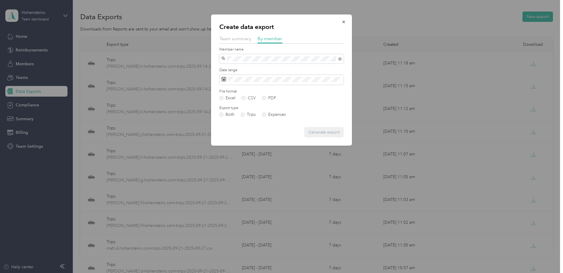
click at [246, 68] on span "[PERSON_NAME]" at bounding box center [239, 69] width 33 height 5
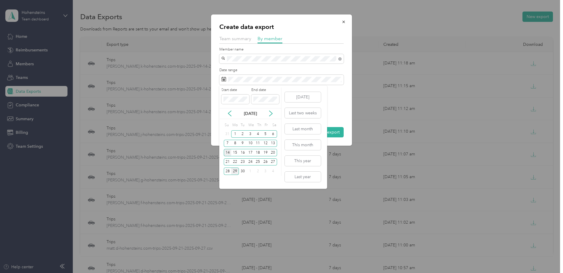
click at [226, 152] on div "14" at bounding box center [228, 152] width 8 height 7
click at [273, 161] on div "27" at bounding box center [273, 162] width 8 height 7
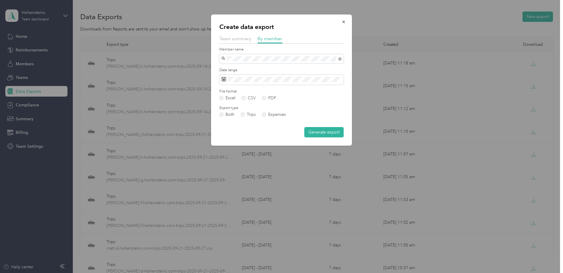
drag, startPoint x: 248, startPoint y: 98, endPoint x: 296, endPoint y: 120, distance: 52.8
click at [248, 98] on label "CSV" at bounding box center [248, 98] width 14 height 4
click at [327, 131] on button "Generate export" at bounding box center [323, 132] width 39 height 10
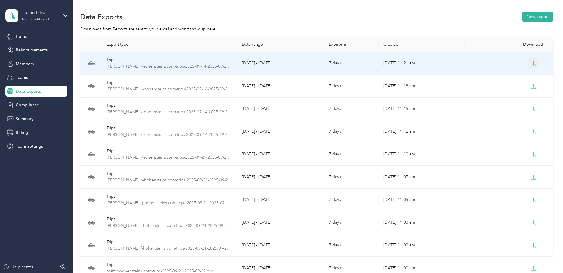
click at [535, 63] on button "button" at bounding box center [533, 63] width 11 height 11
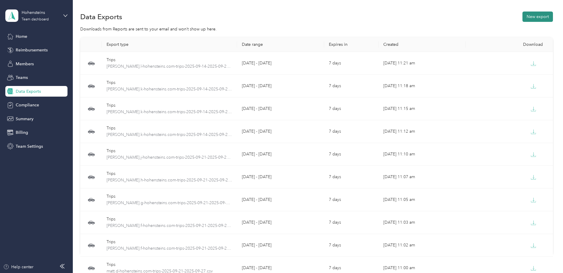
click at [540, 16] on button "New export" at bounding box center [537, 17] width 30 height 10
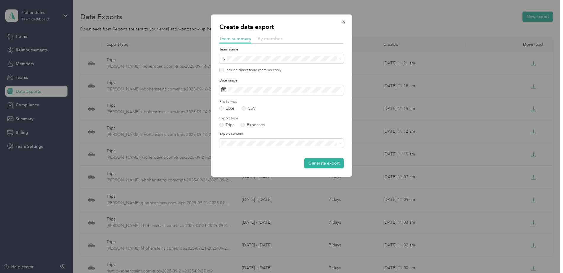
click at [259, 38] on span "By member" at bounding box center [269, 39] width 25 height 6
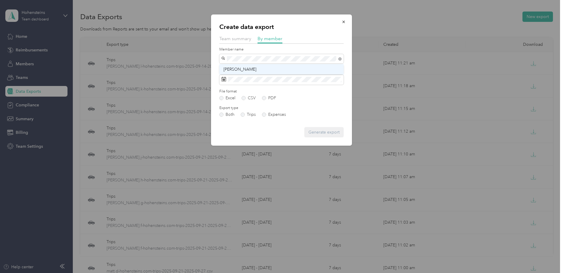
click at [261, 68] on div "Craig Leonard" at bounding box center [281, 69] width 116 height 6
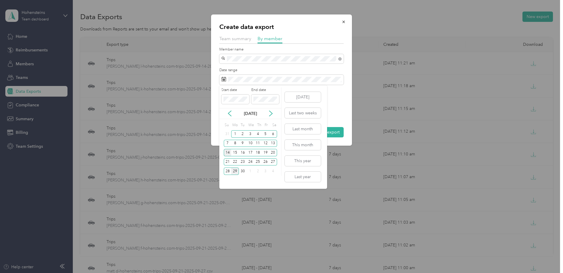
click at [225, 150] on div "14" at bounding box center [228, 152] width 8 height 7
click at [270, 163] on div "27" at bounding box center [273, 162] width 8 height 7
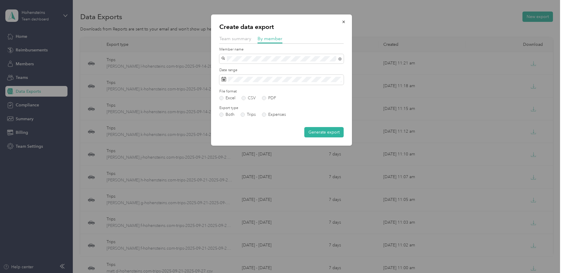
click at [251, 96] on label "CSV" at bounding box center [248, 98] width 14 height 4
click at [331, 137] on button "Generate export" at bounding box center [323, 132] width 39 height 10
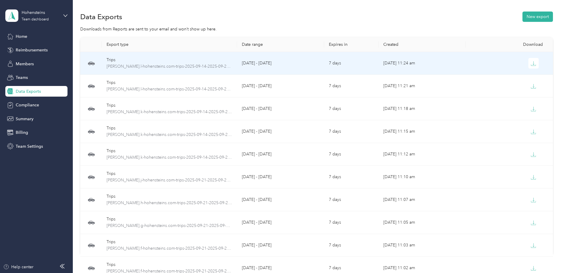
drag, startPoint x: 530, startPoint y: 61, endPoint x: 525, endPoint y: 83, distance: 23.4
click at [530, 60] on button "button" at bounding box center [533, 63] width 11 height 11
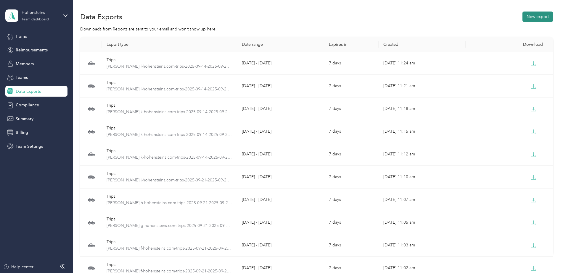
click at [545, 15] on button "New export" at bounding box center [537, 17] width 30 height 10
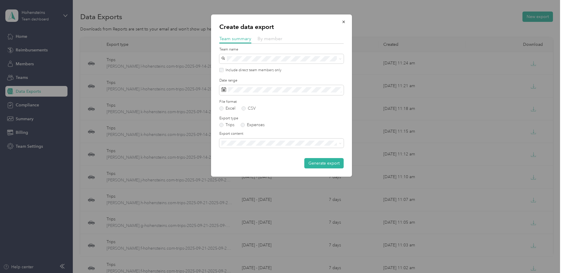
click at [270, 39] on span "By member" at bounding box center [269, 39] width 25 height 6
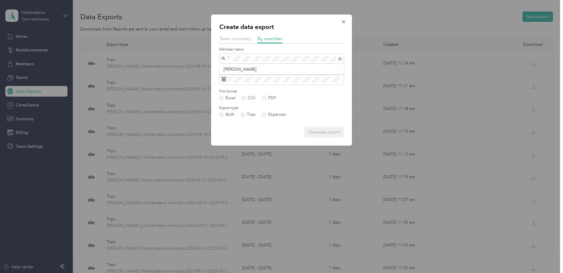
drag, startPoint x: 251, startPoint y: 67, endPoint x: 290, endPoint y: 75, distance: 39.5
click at [252, 67] on span "Jacob Levesque" at bounding box center [239, 69] width 33 height 5
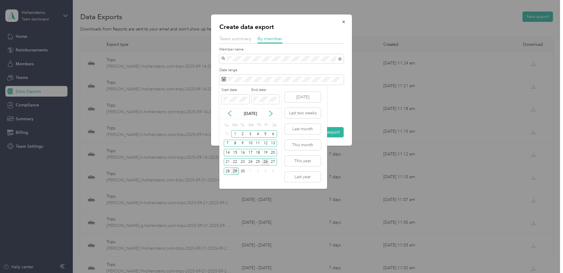
drag, startPoint x: 228, startPoint y: 153, endPoint x: 266, endPoint y: 160, distance: 38.6
click at [228, 152] on div "14" at bounding box center [228, 152] width 8 height 7
click at [271, 162] on div "27" at bounding box center [273, 162] width 8 height 7
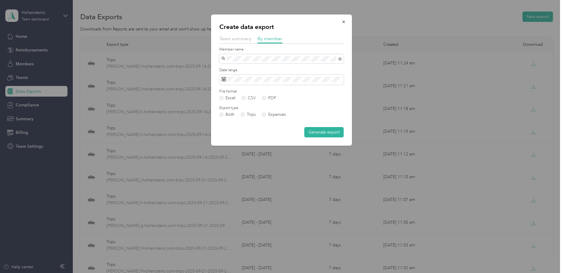
click at [245, 95] on div "File format Excel CSV PDF" at bounding box center [281, 95] width 124 height 12
click at [244, 97] on label "CSV" at bounding box center [248, 98] width 14 height 4
drag, startPoint x: 334, startPoint y: 133, endPoint x: 329, endPoint y: 129, distance: 6.2
click at [334, 133] on button "Generate export" at bounding box center [323, 132] width 39 height 10
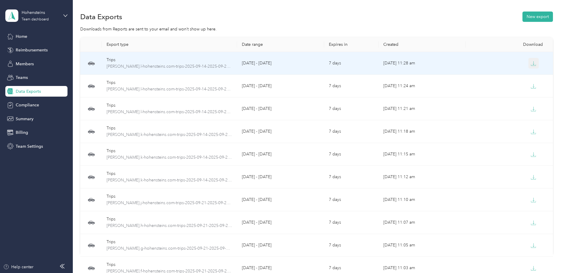
click at [530, 62] on icon "button" at bounding box center [532, 63] width 5 height 5
